Goal: Entertainment & Leisure: Consume media (video, audio)

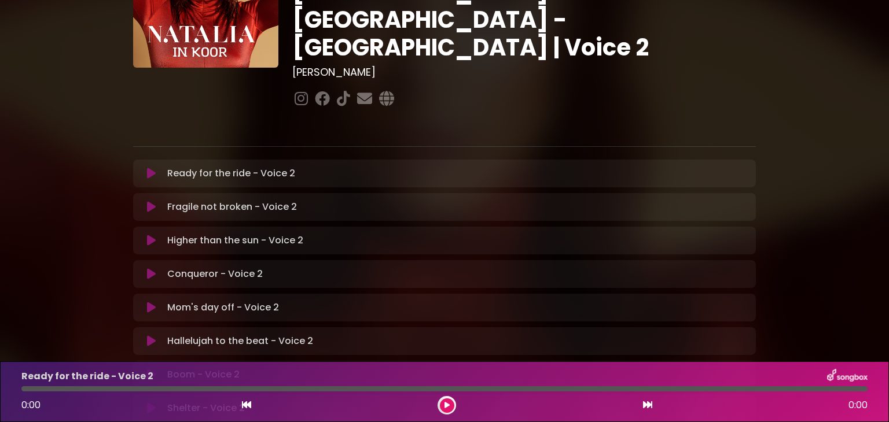
scroll to position [174, 0]
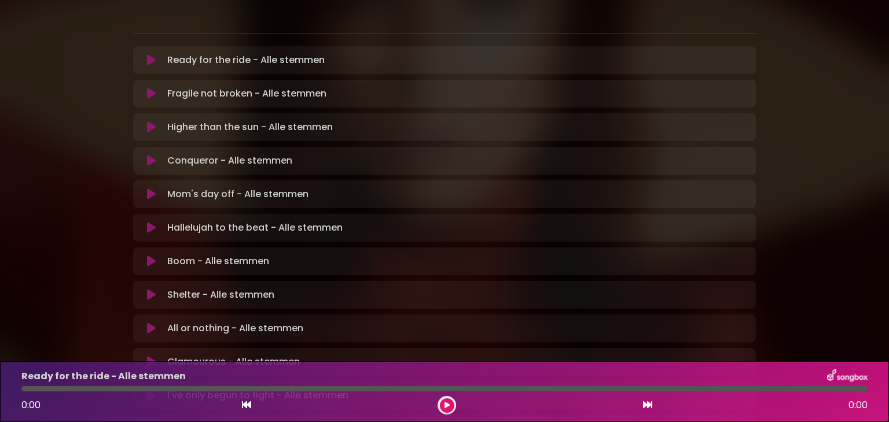
scroll to position [289, 0]
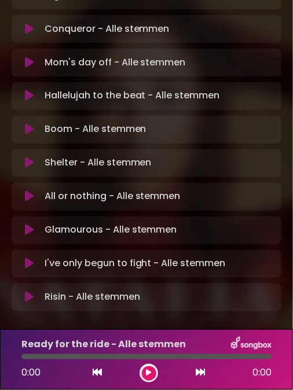
click at [27, 191] on icon at bounding box center [29, 197] width 9 height 12
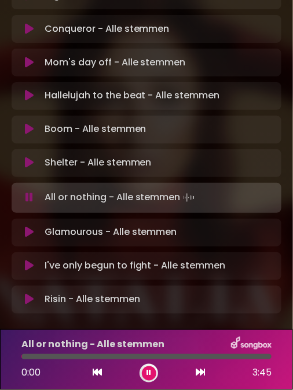
click at [27, 192] on icon at bounding box center [29, 198] width 8 height 12
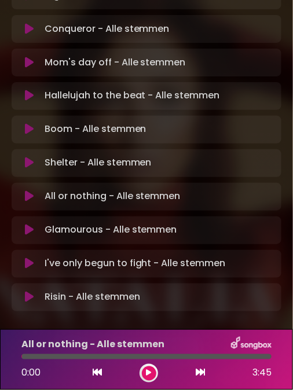
click at [26, 191] on icon at bounding box center [29, 197] width 9 height 12
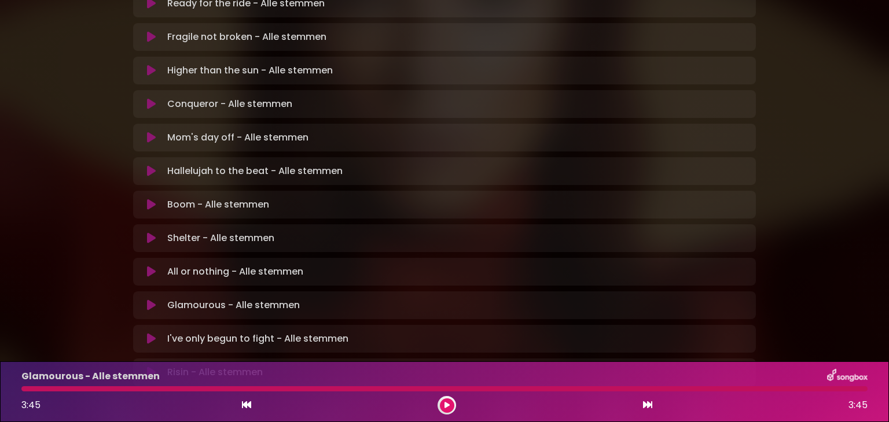
click at [450, 402] on button at bounding box center [447, 406] width 14 height 14
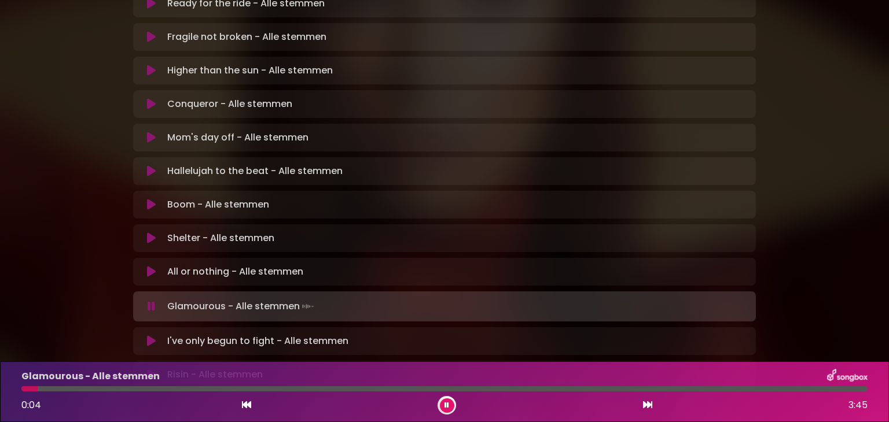
click at [447, 405] on icon at bounding box center [446, 405] width 5 height 7
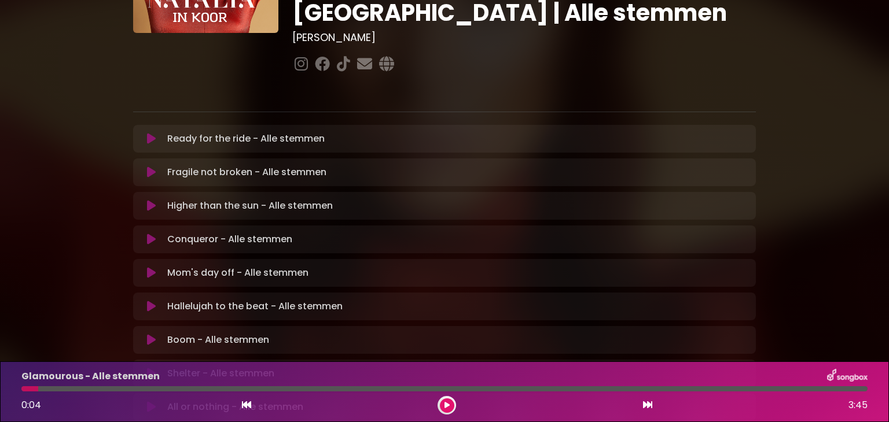
scroll to position [174, 0]
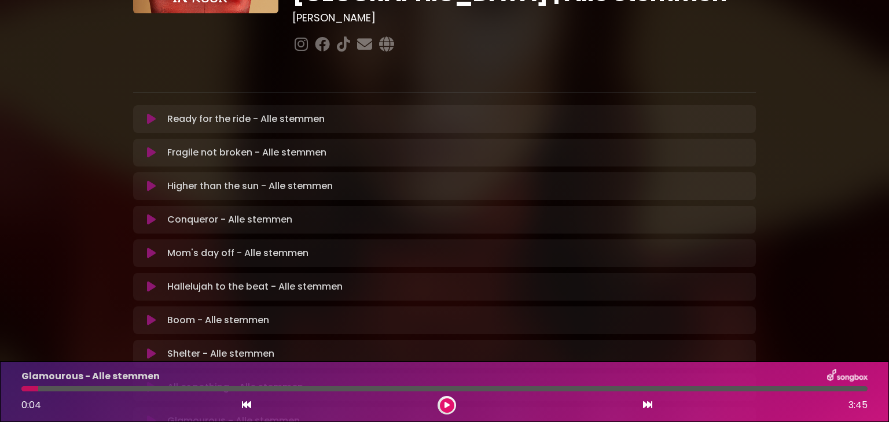
click at [447, 405] on icon at bounding box center [446, 405] width 5 height 7
click at [150, 315] on icon at bounding box center [151, 321] width 9 height 12
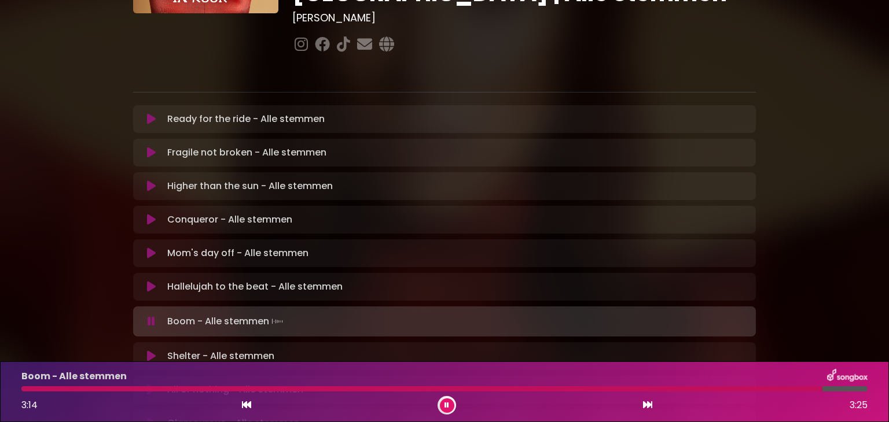
click at [444, 406] on icon at bounding box center [446, 405] width 5 height 7
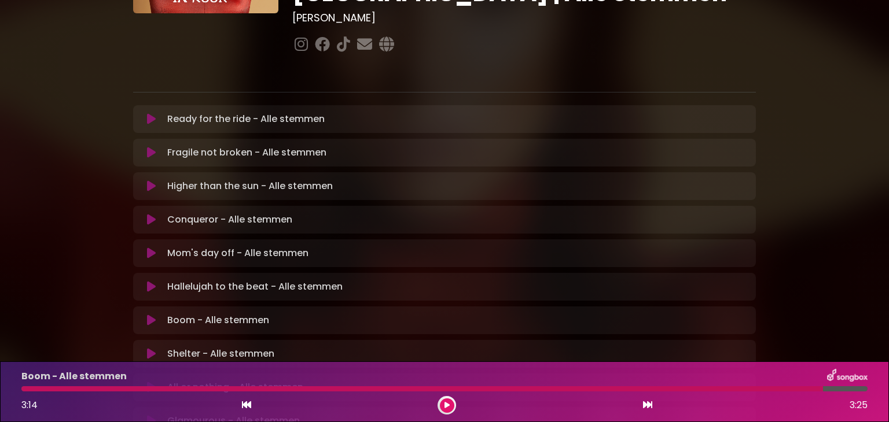
click at [152, 214] on icon at bounding box center [151, 220] width 9 height 12
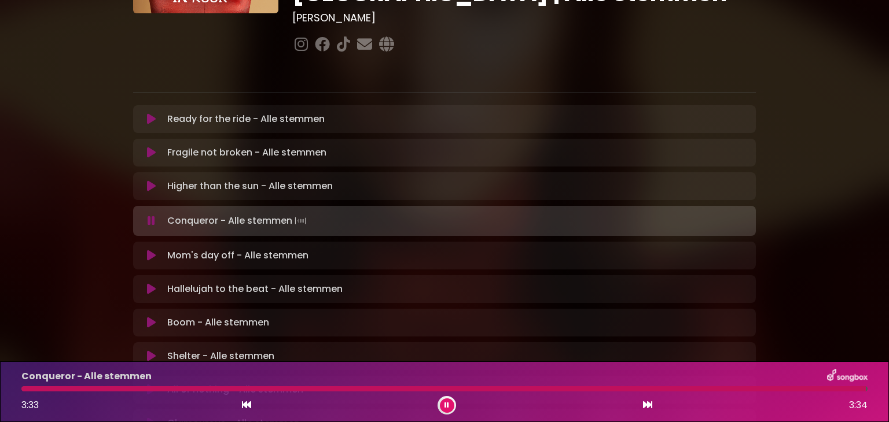
click at [445, 405] on icon at bounding box center [446, 405] width 5 height 7
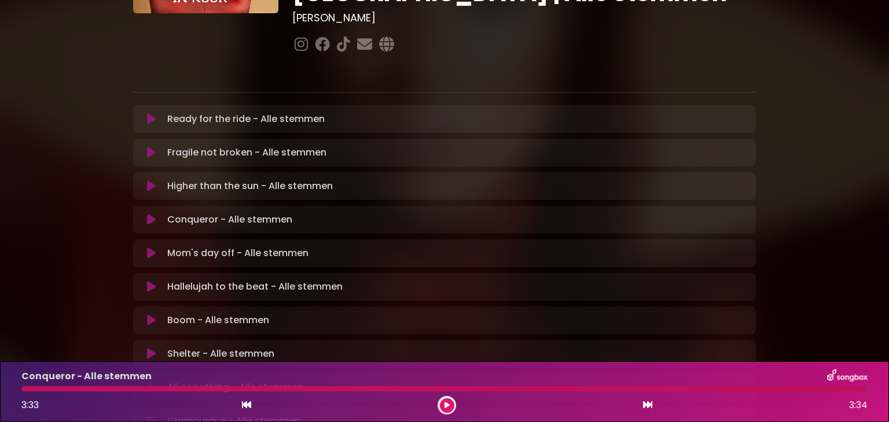
click at [229, 146] on p "Fragile not broken - Alle stemmen Loading Track..." at bounding box center [246, 153] width 159 height 14
drag, startPoint x: 150, startPoint y: 108, endPoint x: 382, endPoint y: 247, distance: 269.6
click at [149, 147] on icon at bounding box center [151, 153] width 9 height 12
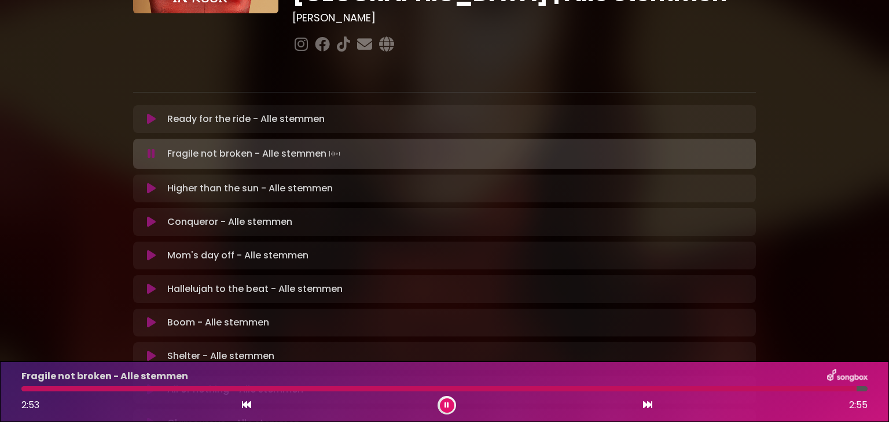
click at [442, 404] on button at bounding box center [447, 406] width 14 height 14
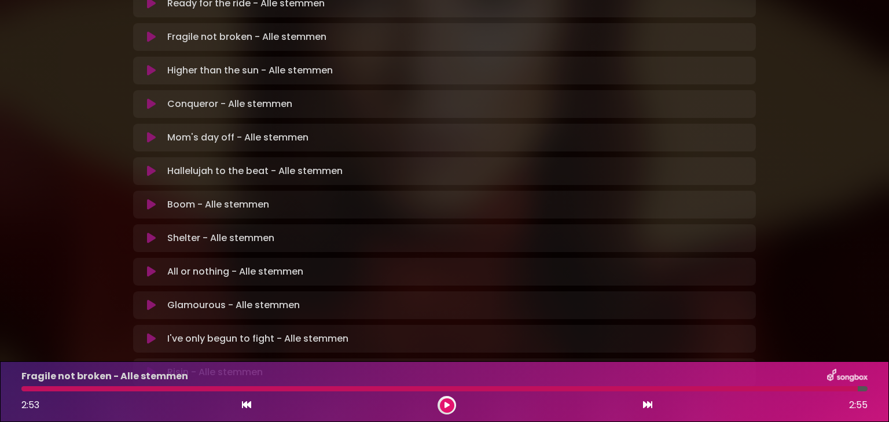
scroll to position [345, 0]
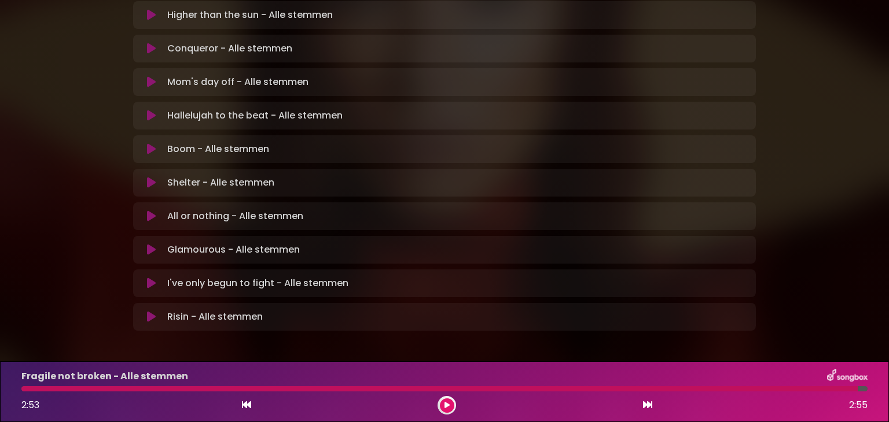
click at [149, 110] on icon at bounding box center [151, 116] width 9 height 12
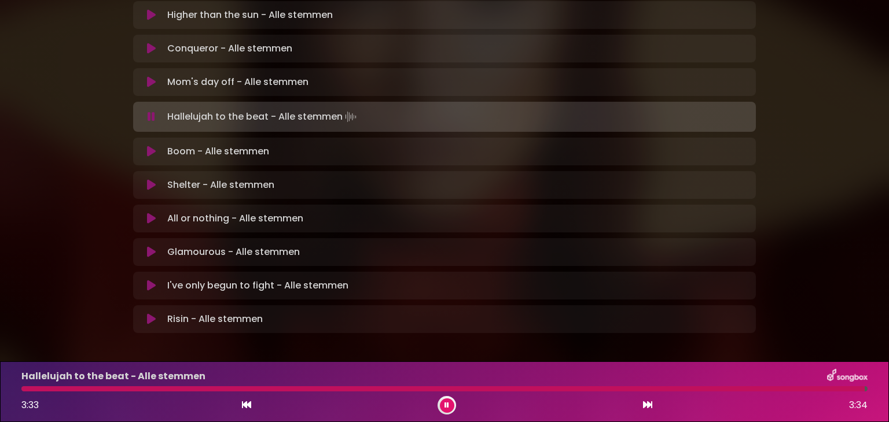
click at [447, 404] on icon at bounding box center [446, 405] width 5 height 7
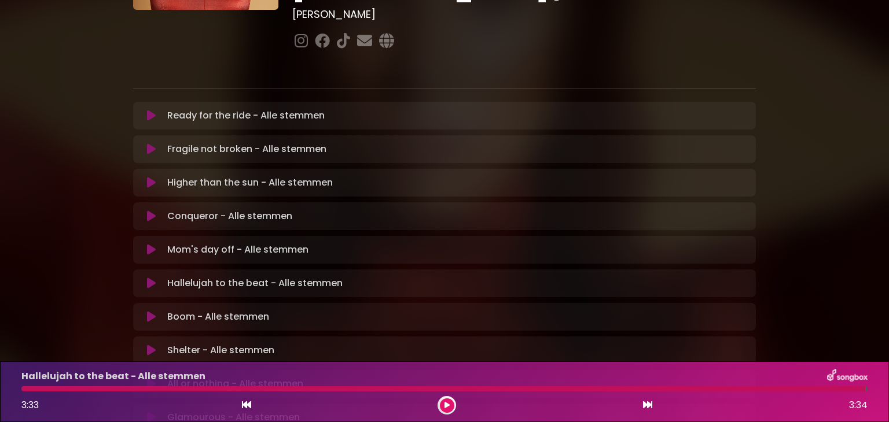
scroll to position [171, 0]
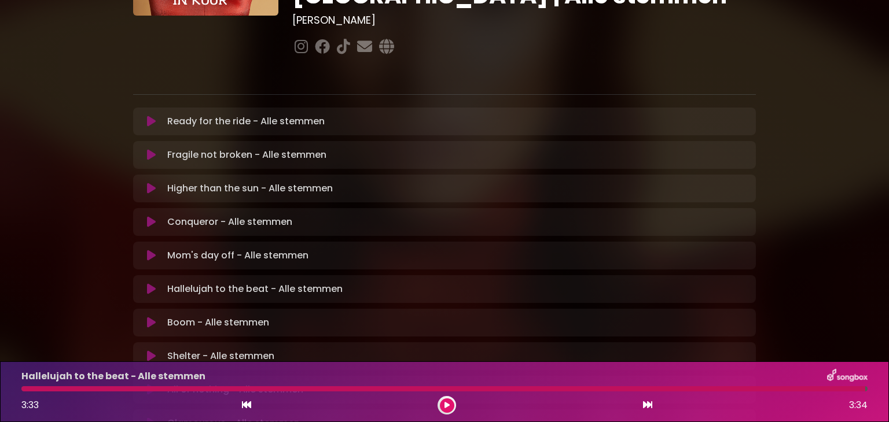
click at [147, 250] on icon at bounding box center [151, 256] width 9 height 12
